Goal: Information Seeking & Learning: Learn about a topic

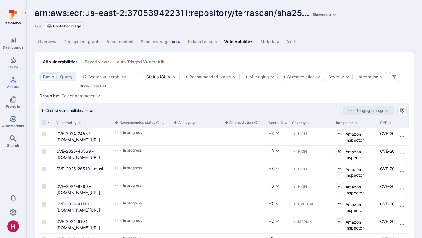
click at [72, 39] on link "Deployment graph" at bounding box center [81, 41] width 43 height 11
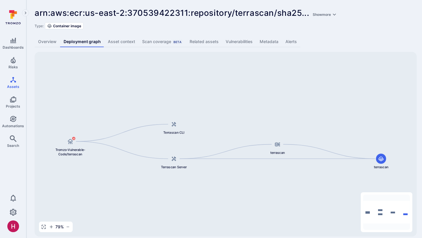
click at [240, 43] on link "Vulnerabilities" at bounding box center [239, 41] width 34 height 11
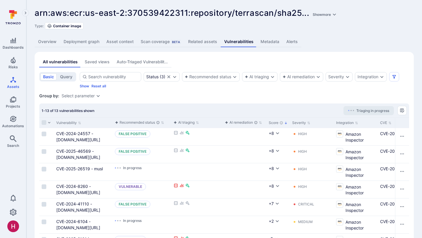
click at [88, 39] on link "Deployment graph" at bounding box center [81, 41] width 43 height 11
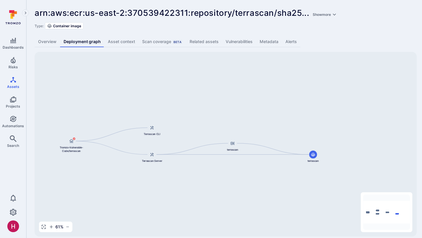
click at [147, 76] on div "terrascan terrascan Terrascan CLI Tromzo-Vulnerable-Code/terrascan Terrascan Se…" at bounding box center [226, 144] width 382 height 185
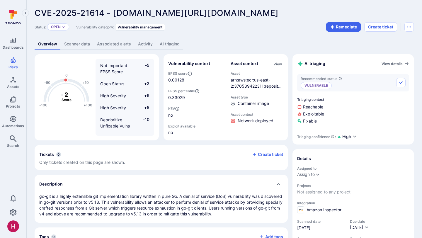
click at [174, 41] on link "AI triaging" at bounding box center [169, 44] width 27 height 11
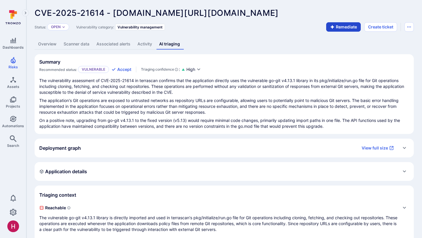
click at [343, 28] on button "Remediate" at bounding box center [343, 26] width 35 height 9
click at [195, 42] on link "AI remediation" at bounding box center [201, 44] width 35 height 11
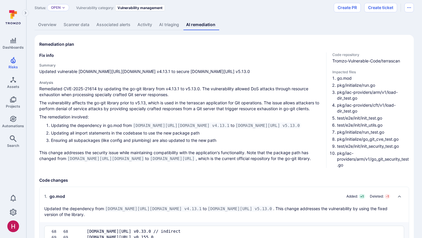
scroll to position [21, 0]
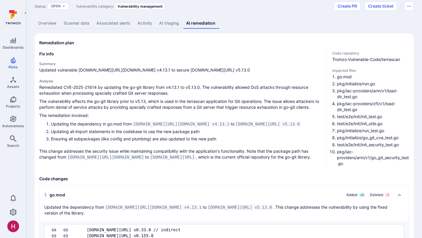
click at [41, 24] on link "Overview" at bounding box center [48, 23] width 26 height 11
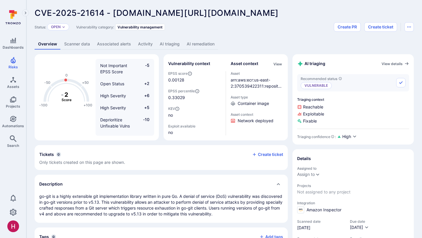
click at [207, 46] on link "AI remediation" at bounding box center [200, 44] width 35 height 11
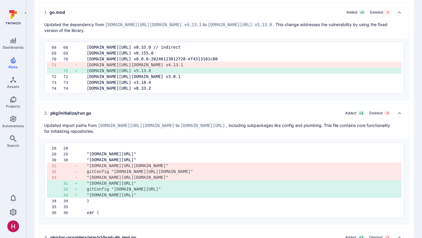
scroll to position [204, 0]
drag, startPoint x: 197, startPoint y: 194, endPoint x: 110, endPoint y: 194, distance: 87.7
click at [110, 194] on pre ""github.com/go-git/go-git/v5/plumbing"" at bounding box center [242, 194] width 310 height 6
copy pre "github.com/go-git/go-git/v5/plumbing"
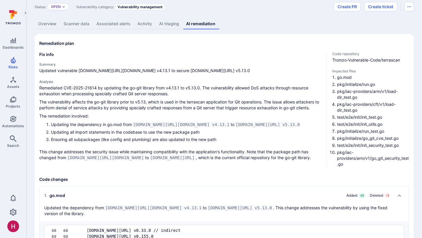
scroll to position [0, 0]
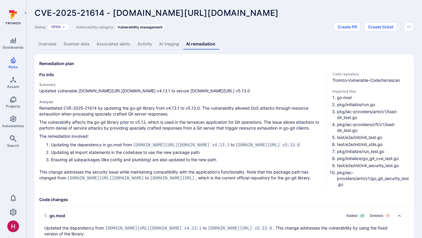
drag, startPoint x: 161, startPoint y: 90, endPoint x: 230, endPoint y: 91, distance: 68.6
click at [230, 91] on span "Updated vulnerable gopkg.in/src-d/go-git.v4 v4.13.1 to secure github.com/go-git…" at bounding box center [180, 91] width 282 height 6
copy span "github.com/go-git/go-git/v5 v5.13.0"
click at [221, 91] on span "Updated vulnerable gopkg.in/src-d/go-git.v4 v4.13.1 to secure github.com/go-git…" at bounding box center [180, 91] width 282 height 6
drag, startPoint x: 215, startPoint y: 90, endPoint x: 160, endPoint y: 89, distance: 54.3
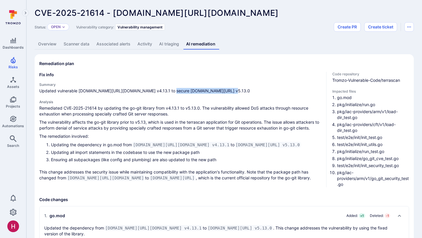
click at [160, 89] on span "Updated vulnerable gopkg.in/src-d/go-git.v4 v4.13.1 to secure github.com/go-git…" at bounding box center [180, 91] width 282 height 6
copy span "github.com/go-git/go-git/v5"
click at [281, 113] on p "Remediated CVE-2025-21614 by updating the go-git library from v4.13.1 to v5.13.…" at bounding box center [180, 111] width 282 height 12
click at [47, 44] on link "Overview" at bounding box center [48, 44] width 26 height 11
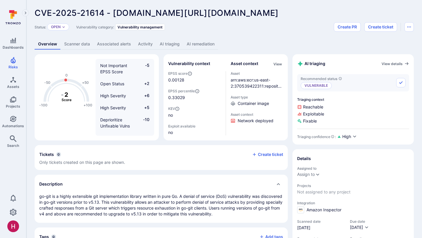
click at [208, 44] on link "AI remediation" at bounding box center [200, 44] width 35 height 11
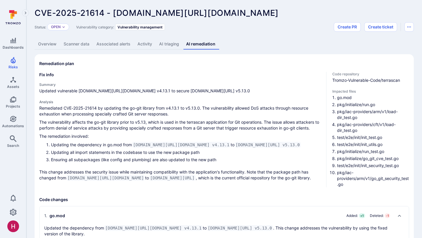
click at [49, 43] on link "Overview" at bounding box center [48, 44] width 26 height 11
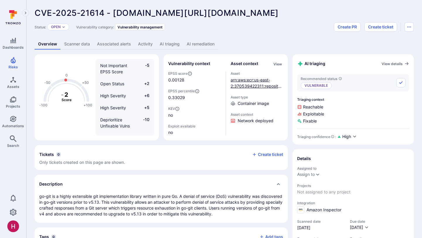
click at [256, 86] on link "arn:aws:ecr:us-east-2:370539422311:repository/terrascan/sha256:99fb441c0d3cb1fc…" at bounding box center [257, 95] width 52 height 36
click at [175, 44] on link "AI triaging" at bounding box center [169, 44] width 27 height 11
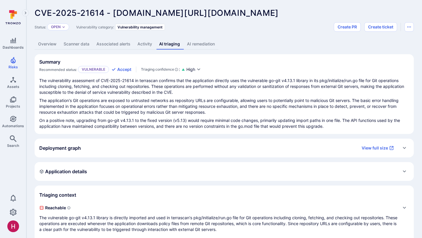
click at [206, 44] on link "AI remediation" at bounding box center [201, 44] width 35 height 11
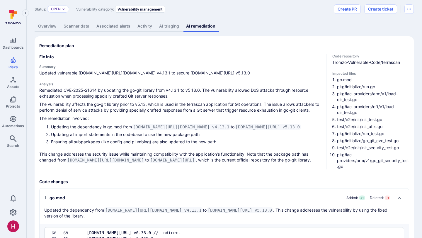
scroll to position [18, 0]
drag, startPoint x: 128, startPoint y: 158, endPoint x: 69, endPoint y: 159, distance: 58.1
click at [69, 159] on code "gopkg.in/src-d/go-git.v4" at bounding box center [105, 160] width 79 height 6
copy code "gopkg.in/src-d/go-git.v4"
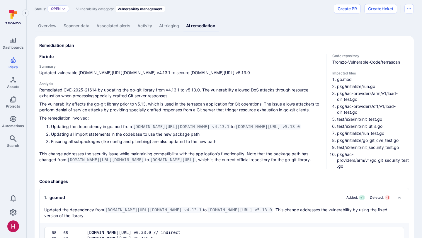
drag, startPoint x: 137, startPoint y: 159, endPoint x: 202, endPoint y: 159, distance: 65.1
click at [196, 159] on code "github.com/go-git/go-git/v5" at bounding box center [172, 160] width 47 height 6
copy code "github.com/go-git/go-git/v5"
click at [266, 119] on p "The remediation involved:" at bounding box center [180, 118] width 282 height 6
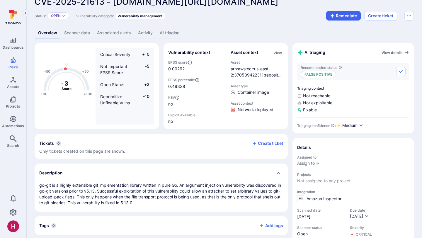
scroll to position [12, 0]
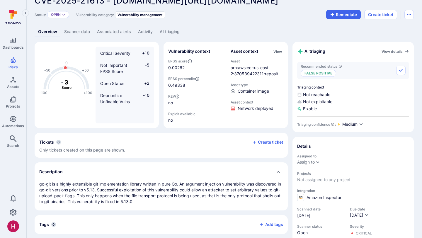
click at [174, 33] on link "AI triaging" at bounding box center [169, 31] width 27 height 11
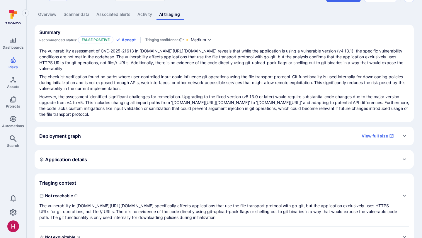
scroll to position [40, 0]
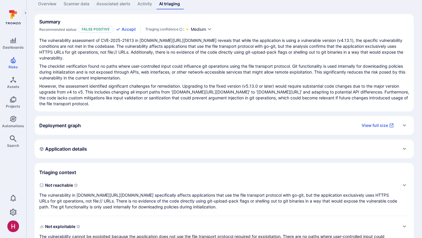
click at [184, 123] on div "Deployment graph View full size" at bounding box center [218, 125] width 358 height 9
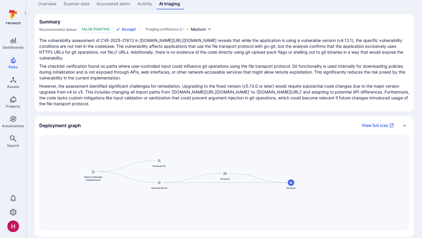
drag, startPoint x: 162, startPoint y: 150, endPoint x: 229, endPoint y: 151, distance: 66.9
click at [229, 151] on div "terrascan terrascan Terrascan CLI Tromzo-Vulnerable-Code/terrascan Terrascan Se…" at bounding box center [224, 183] width 370 height 96
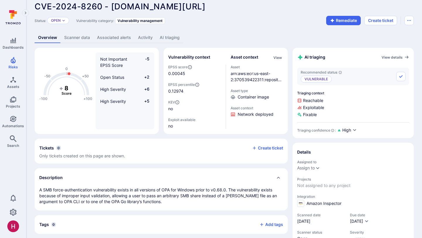
scroll to position [8, 0]
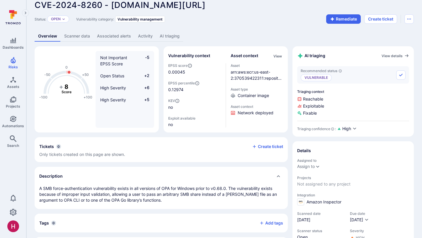
click at [202, 193] on p "A SMB force-authentication vulnerability exists in all versions of OPA for Wind…" at bounding box center [161, 195] width 244 height 18
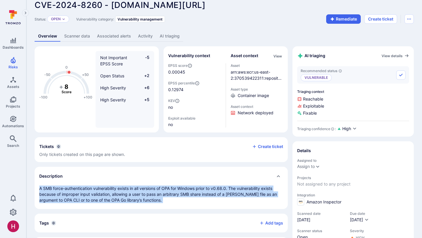
click at [202, 193] on p "A SMB force-authentication vulnerability exists in all versions of OPA for Wind…" at bounding box center [161, 195] width 244 height 18
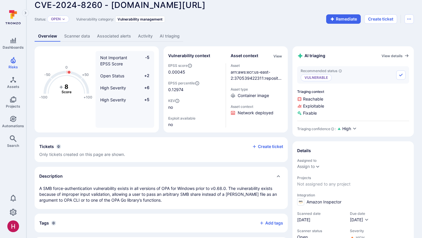
scroll to position [4, 0]
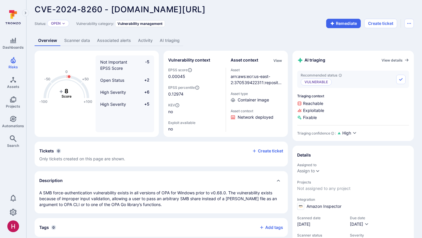
click at [169, 40] on link "AI triaging" at bounding box center [169, 40] width 27 height 11
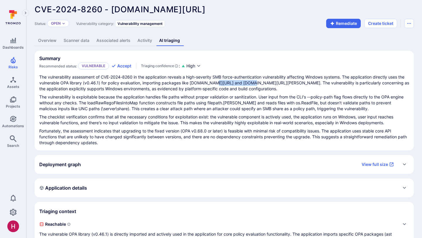
drag, startPoint x: 213, startPoint y: 84, endPoint x: 249, endPoint y: 83, distance: 36.7
click at [249, 83] on p "The vulnerability assessment of CVE-2024-8260 in the application reveals a high…" at bounding box center [224, 83] width 370 height 18
copy p "open-policy-agent"
click at [250, 83] on p "The vulnerability assessment of CVE-2024-8260 in the application reveals a high…" at bounding box center [224, 83] width 370 height 18
click at [46, 38] on link "Overview" at bounding box center [48, 40] width 26 height 11
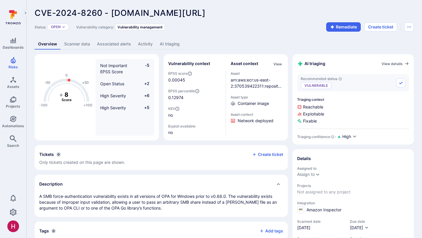
click at [289, 27] on div "Status: Open Vulnerability category: Vulnerability management Remediate Create …" at bounding box center [224, 26] width 379 height 9
click at [174, 40] on link "AI triaging" at bounding box center [169, 44] width 27 height 11
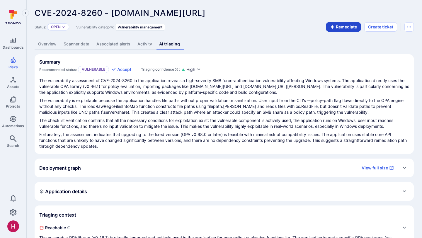
click at [332, 29] on icon "button" at bounding box center [332, 27] width 5 height 5
click at [211, 44] on link "AI remediation" at bounding box center [201, 44] width 35 height 11
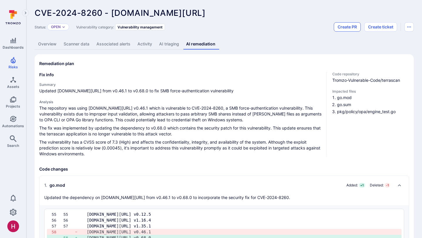
click at [264, 89] on span "Updated github.com/open-policy-agent/opa from v0.46.1 to v0.68.0 to fix SMB for…" at bounding box center [180, 91] width 282 height 6
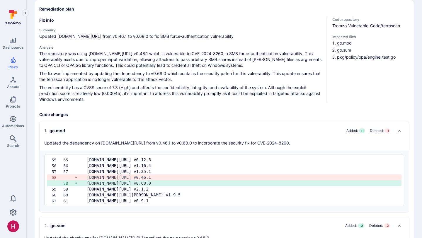
scroll to position [56, 0]
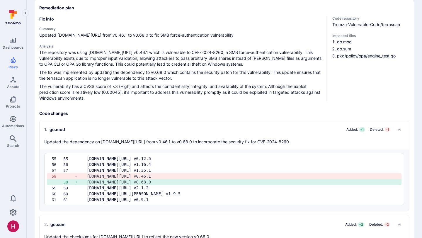
click at [238, 78] on p "The fix was implemented by updating the dependency to v0.68.0 which contains th…" at bounding box center [180, 75] width 282 height 12
